Goal: Task Accomplishment & Management: Use online tool/utility

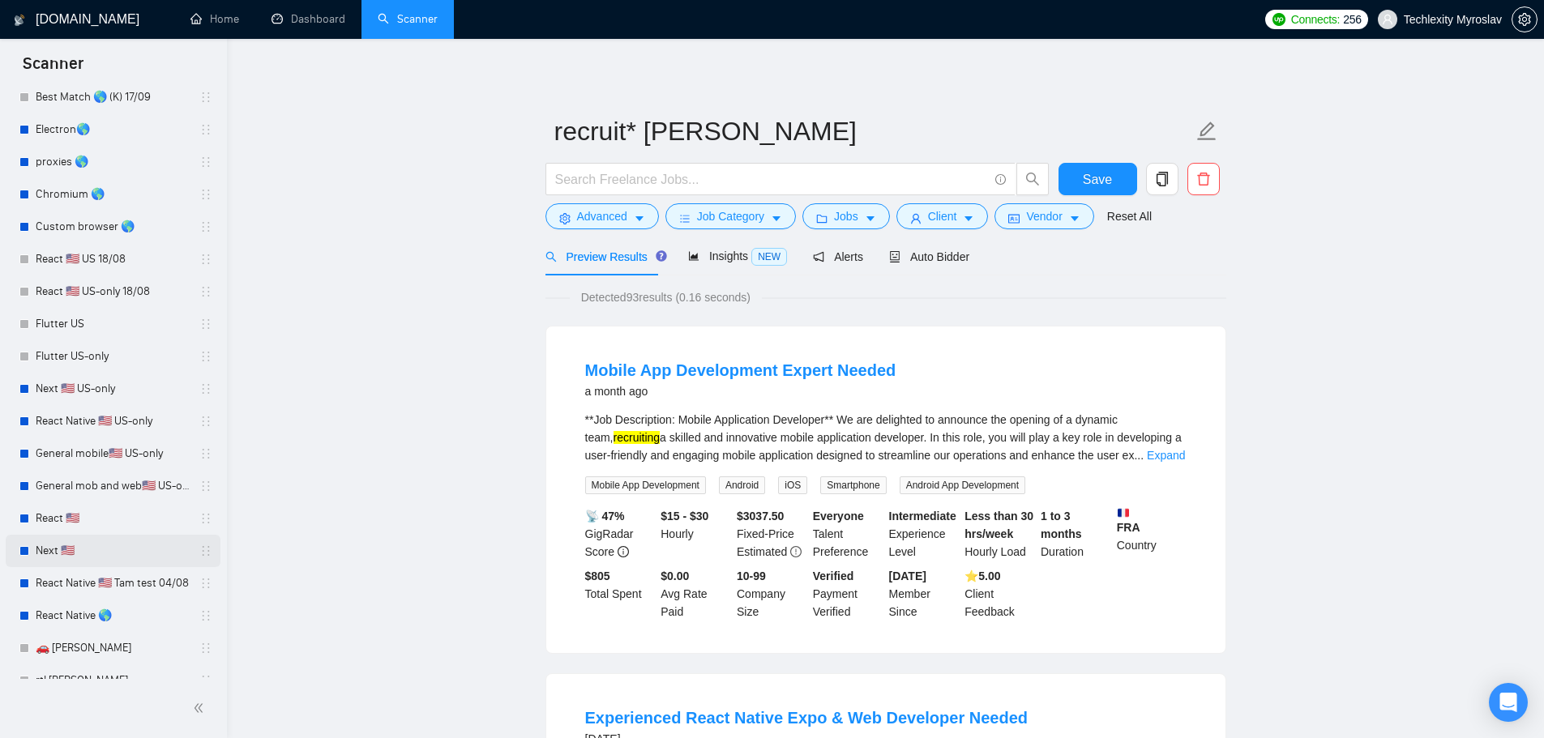
scroll to position [200, 0]
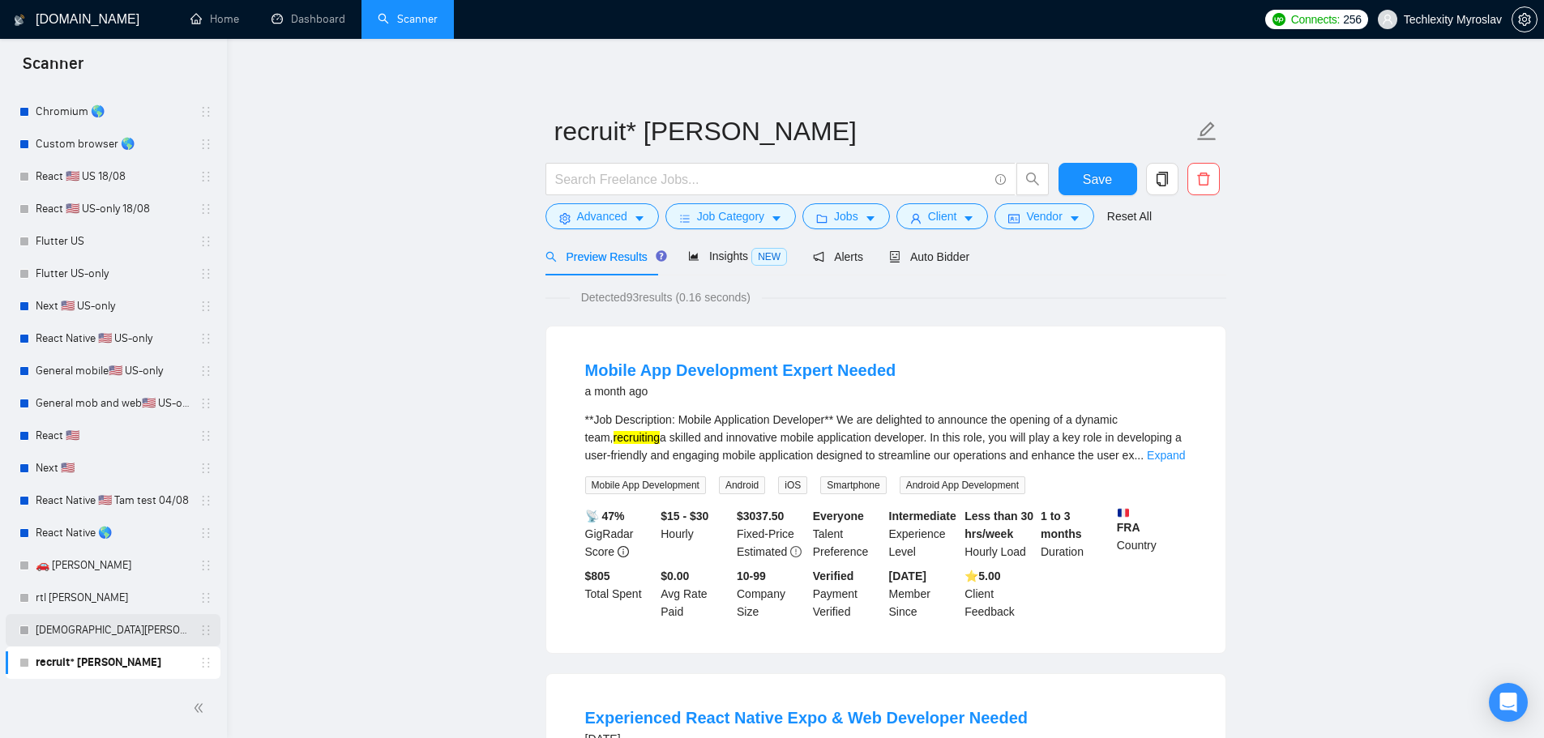
click at [101, 630] on link "[DEMOGRAPHIC_DATA][PERSON_NAME]" at bounding box center [113, 630] width 154 height 32
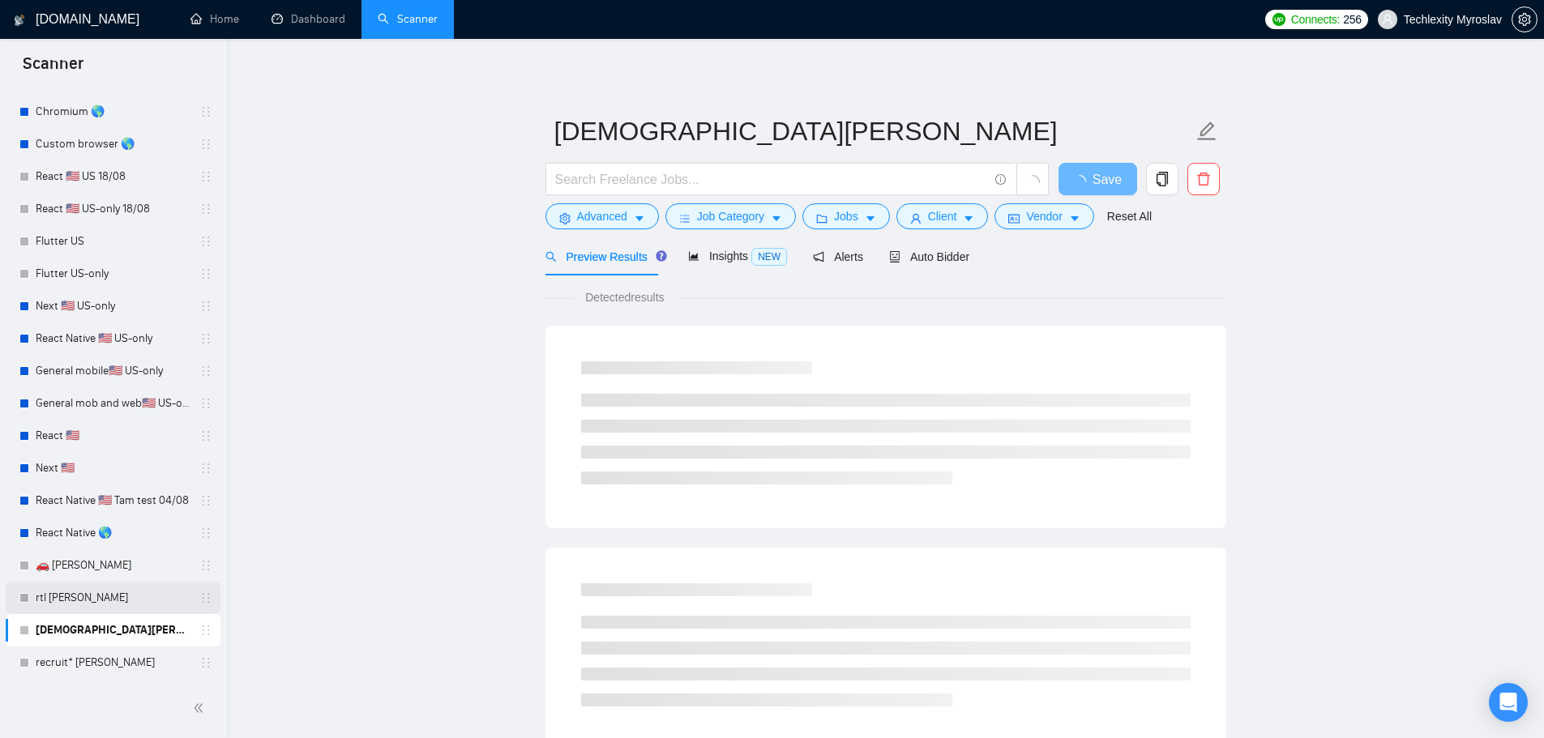
click at [88, 593] on link "rtl [PERSON_NAME]" at bounding box center [113, 598] width 154 height 32
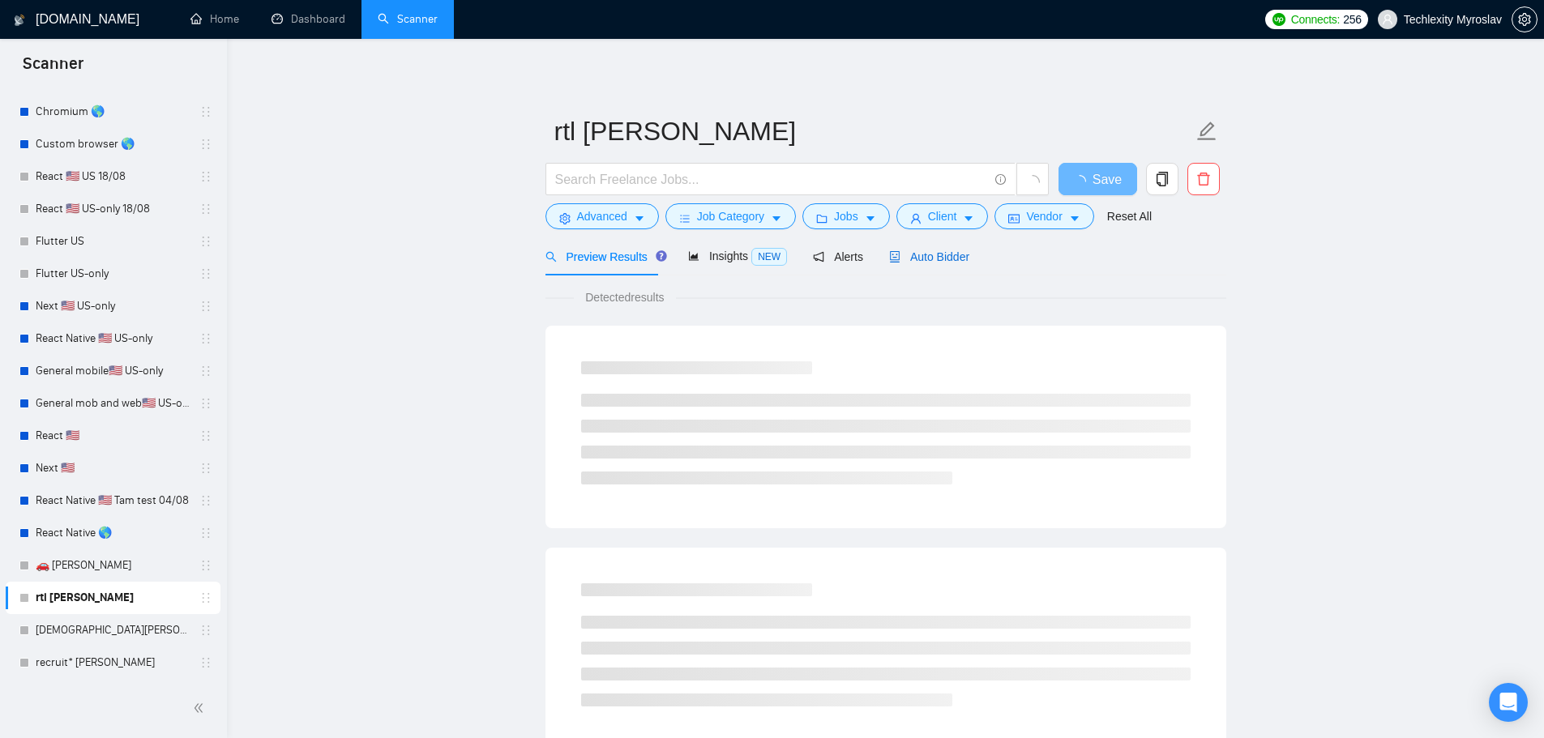
click at [911, 256] on span "Auto Bidder" at bounding box center [929, 256] width 80 height 13
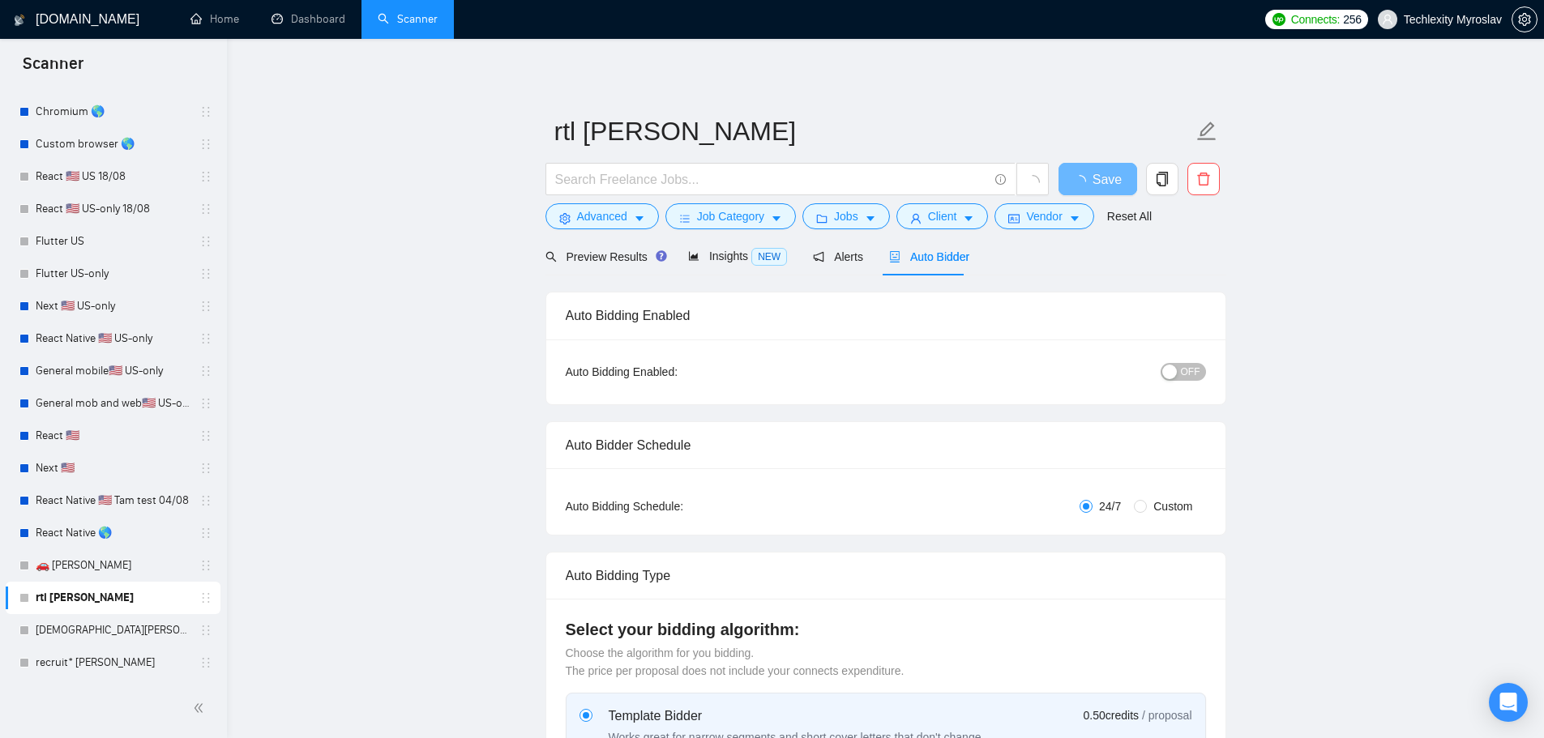
radio input "false"
radio input "true"
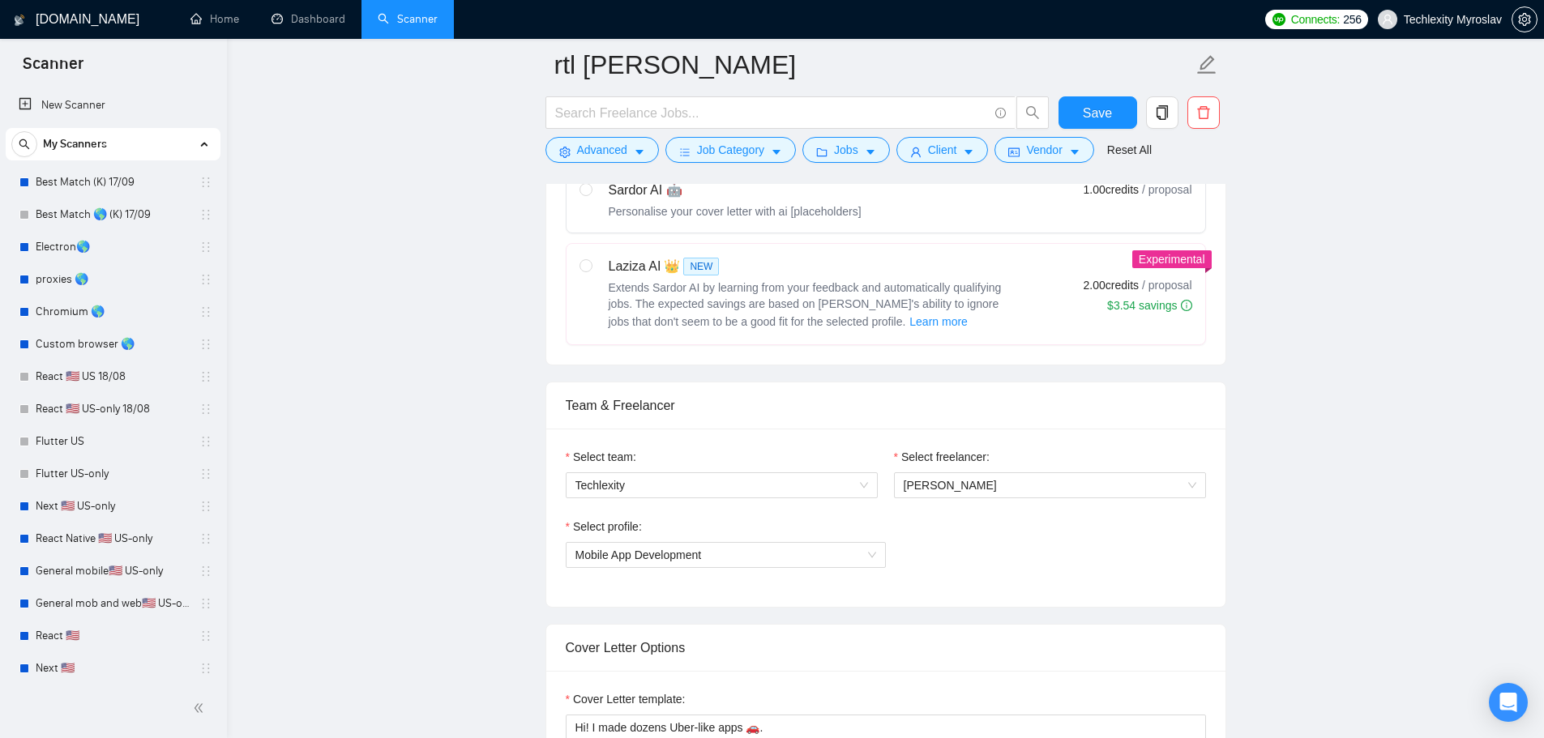
scroll to position [811, 0]
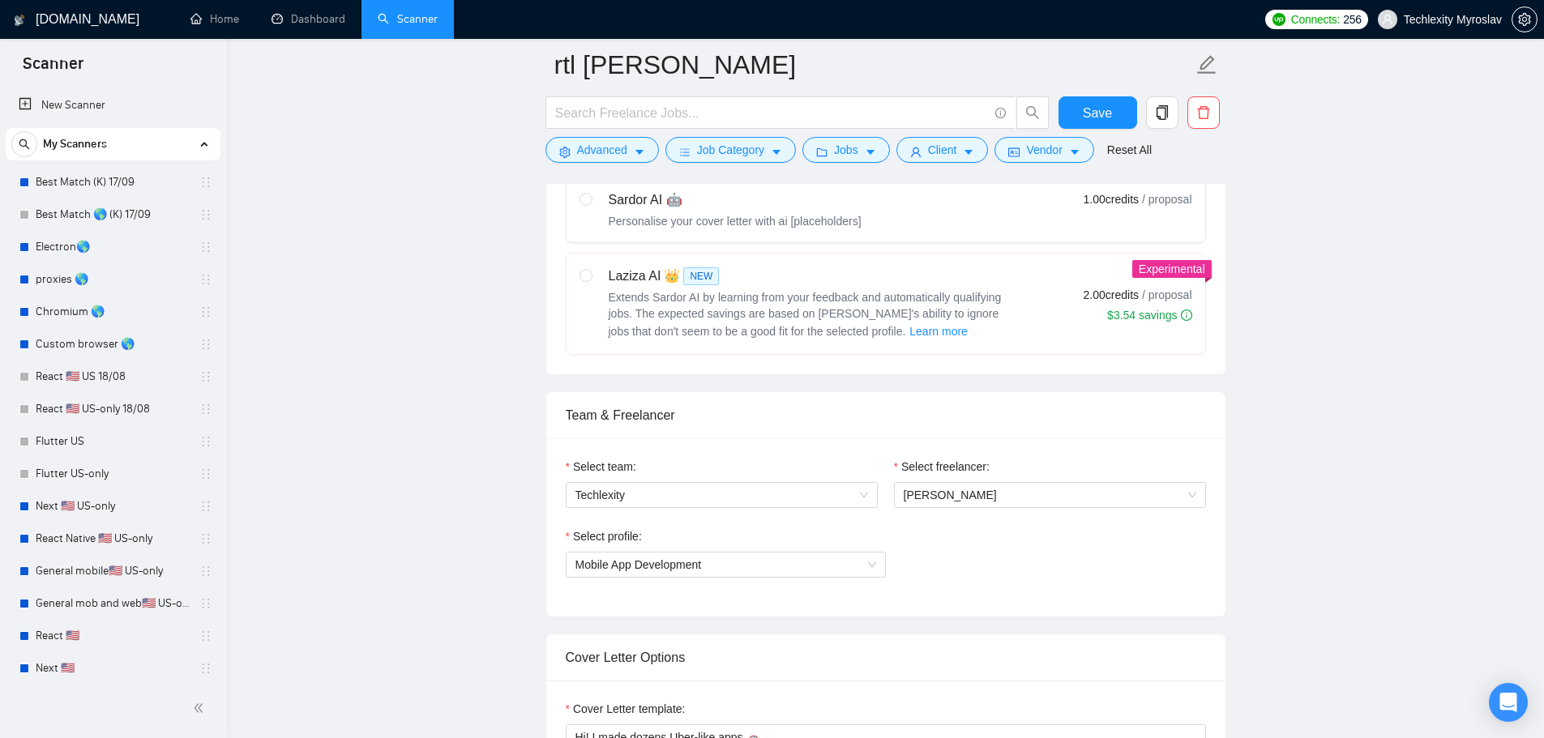
click at [58, 60] on span "Scanner" at bounding box center [53, 69] width 87 height 34
click at [204, 140] on div "My Scanners" at bounding box center [112, 144] width 203 height 32
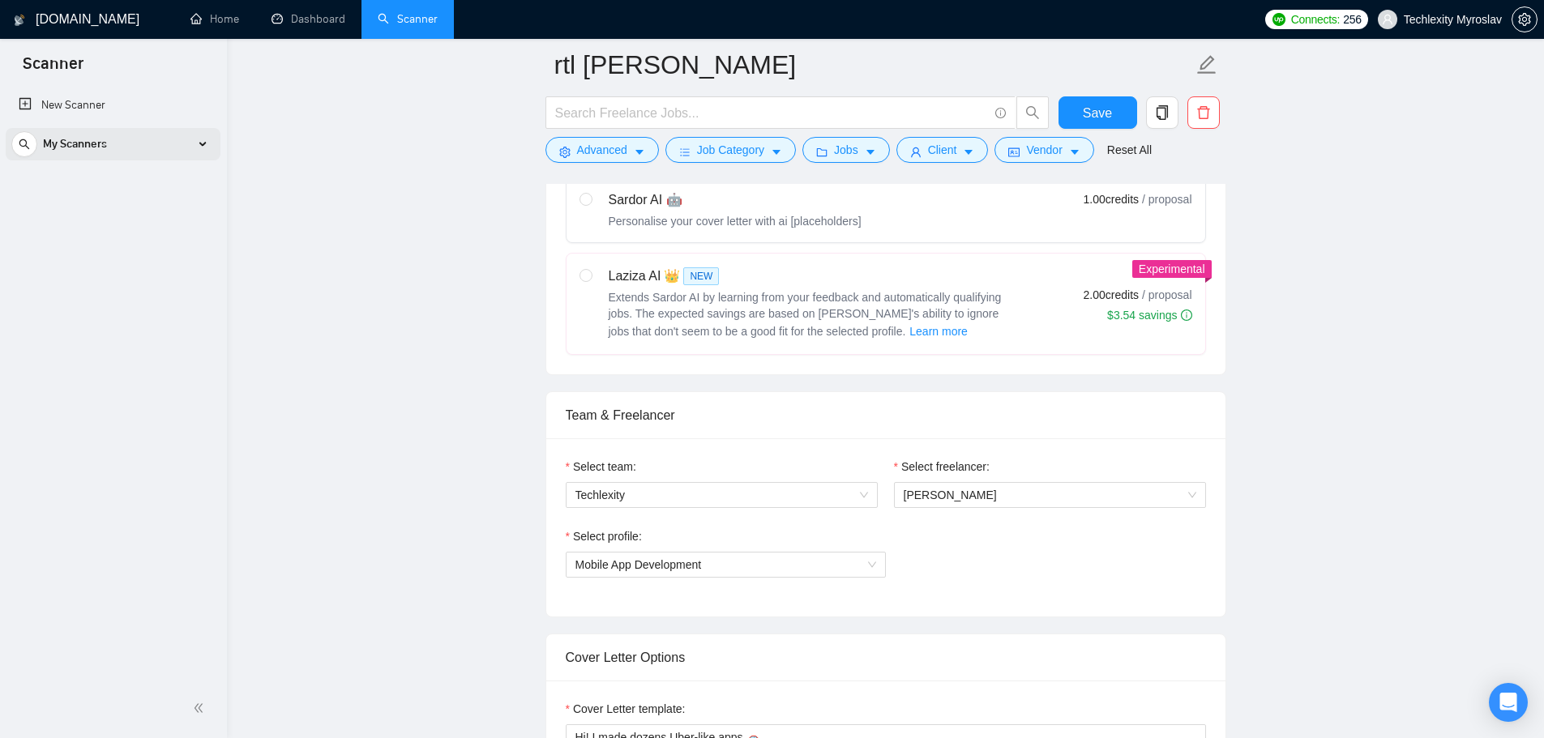
click at [203, 144] on icon at bounding box center [203, 144] width 0 height 8
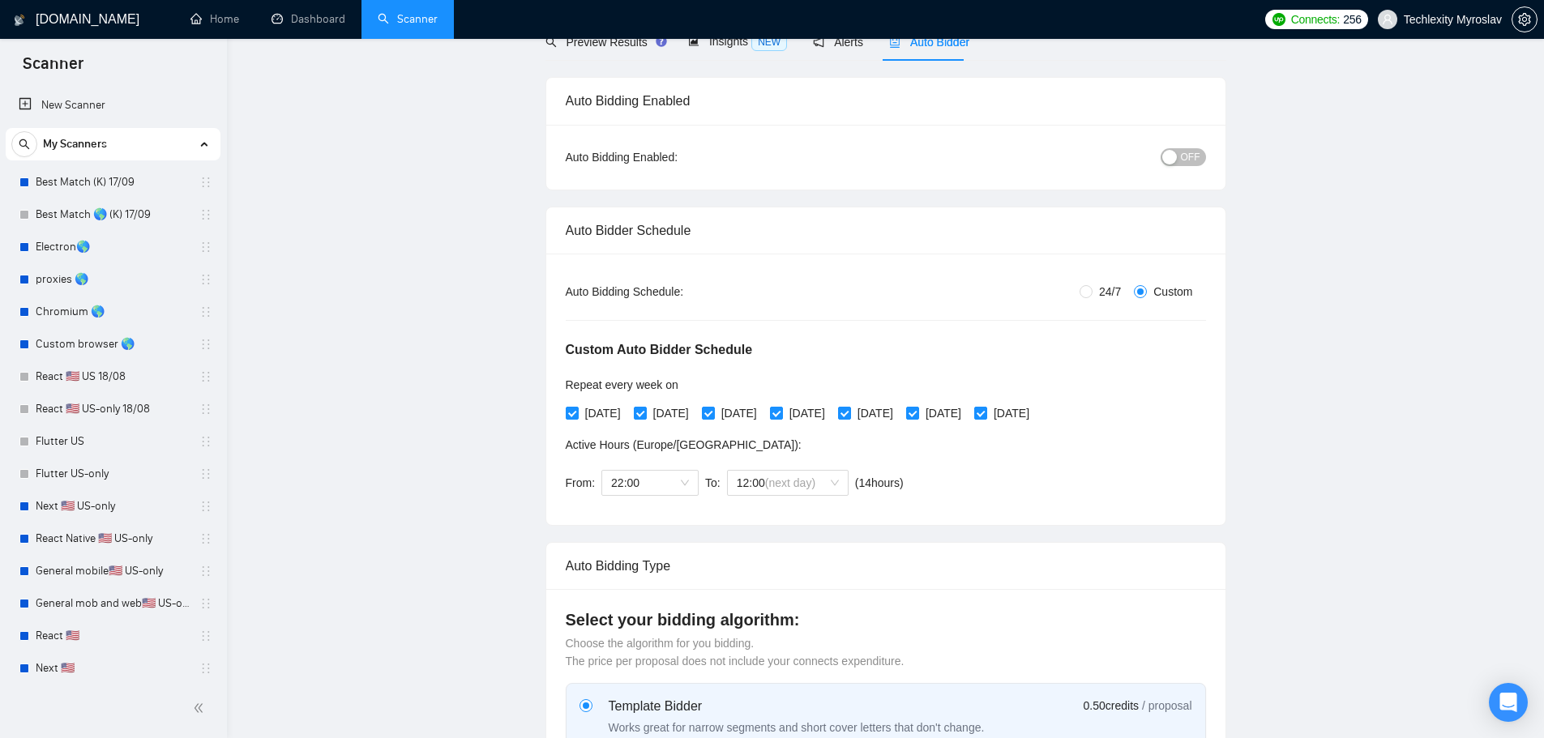
scroll to position [0, 0]
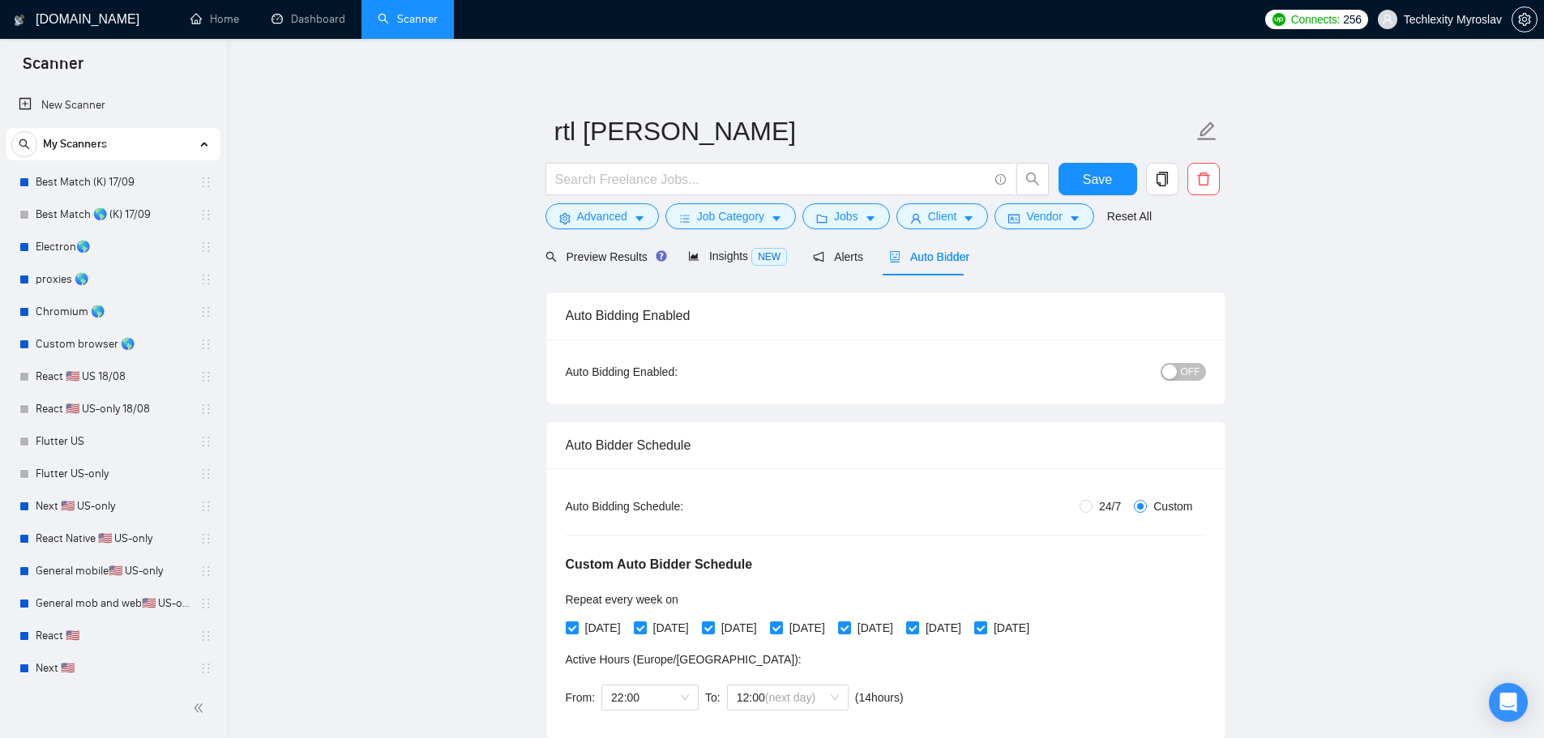
click at [82, 62] on span "Scanner" at bounding box center [53, 69] width 87 height 34
